Goal: Information Seeking & Learning: Check status

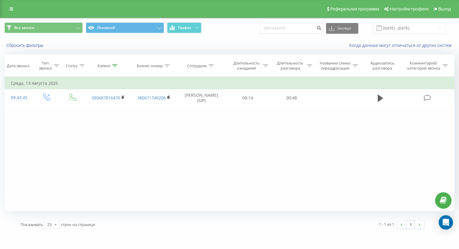
click at [260, 31] on div "Все звонки Основной График 0687816470 Экспорт .csv .xls .xlsx 19.05.2025 - 19.0…" at bounding box center [229, 28] width 450 height 12
click at [280, 30] on input "+380989814443" at bounding box center [290, 28] width 63 height 11
click at [278, 30] on input "+380989814443" at bounding box center [290, 28] width 63 height 11
type input "0989814443"
click at [321, 28] on icon "submit" at bounding box center [318, 27] width 5 height 4
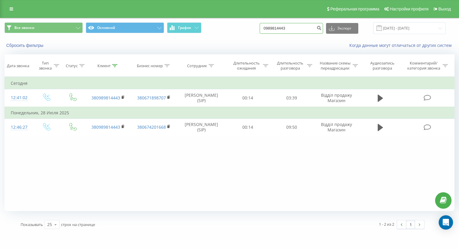
drag, startPoint x: 296, startPoint y: 27, endPoint x: 230, endPoint y: 30, distance: 65.8
click at [230, 30] on div "Все звонки Основной График 0989814443 Экспорт .csv .xls .xlsx [DATE] - [DATE]" at bounding box center [229, 28] width 450 height 12
type input "0958418737"
